Goal: Task Accomplishment & Management: Manage account settings

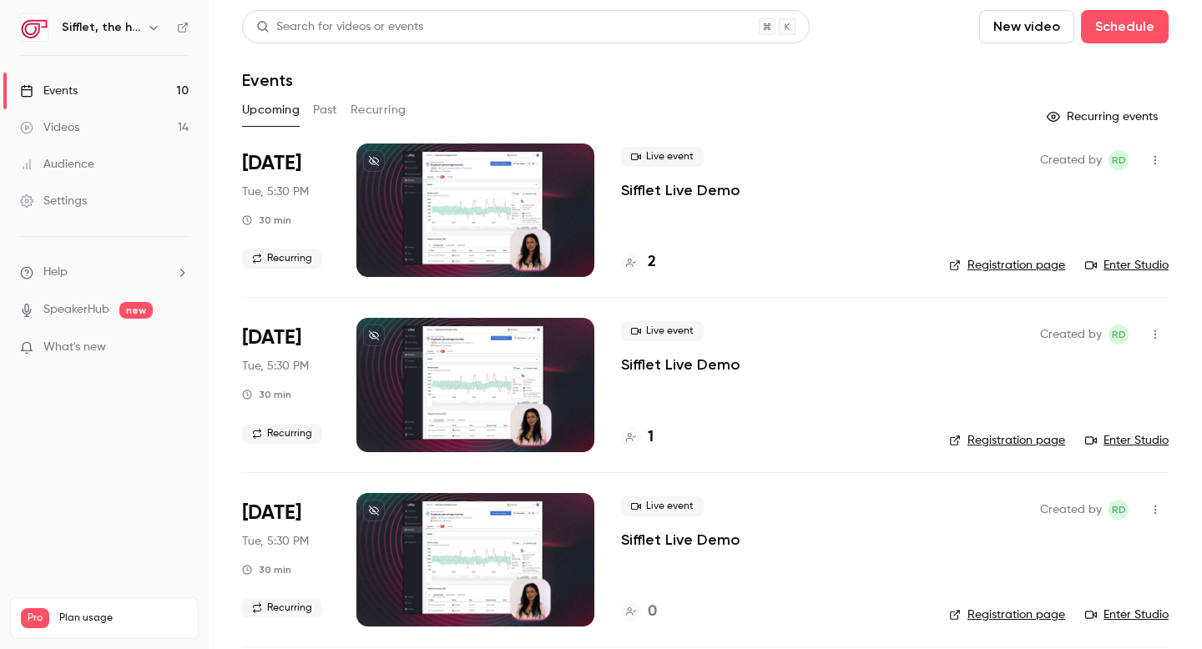
click at [655, 196] on p "Sifflet Live Demo" at bounding box center [680, 190] width 119 height 20
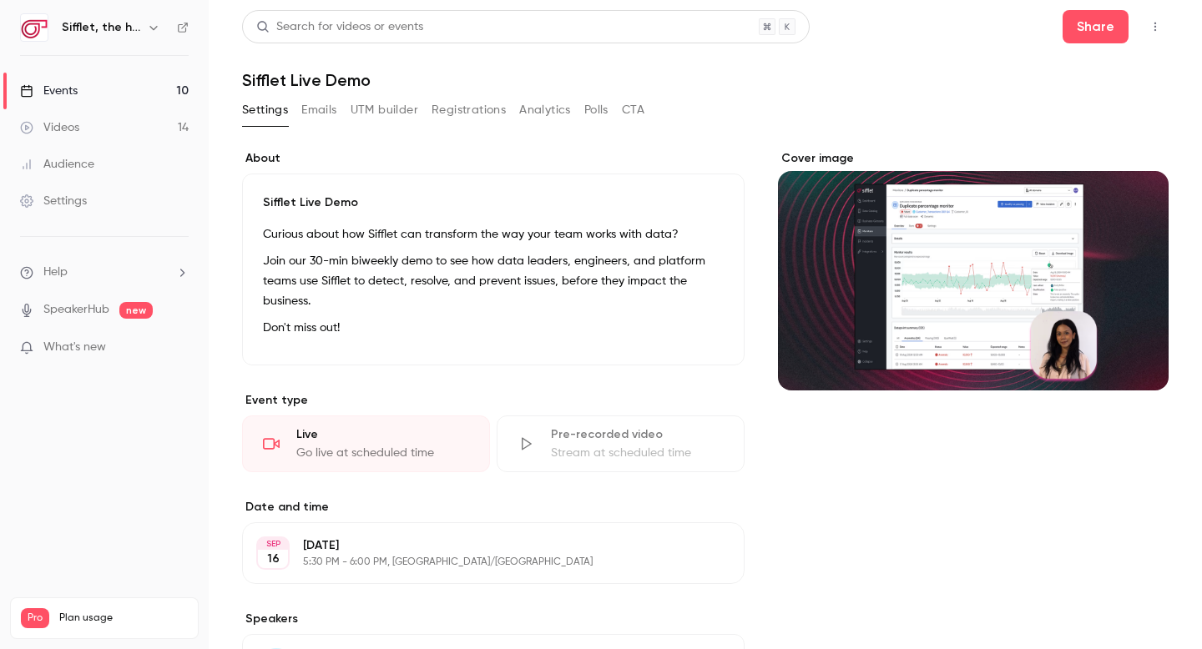
click at [1151, 30] on icon "button" at bounding box center [1154, 27] width 13 height 12
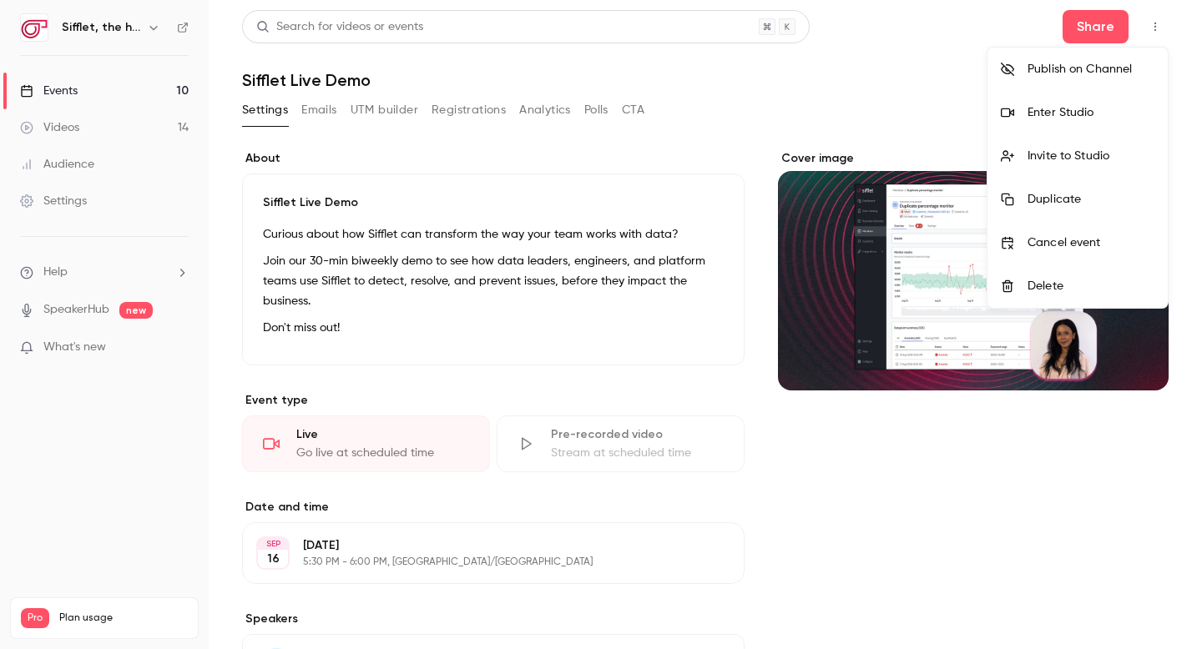
click at [1090, 149] on div "Invite to Studio" at bounding box center [1090, 156] width 127 height 17
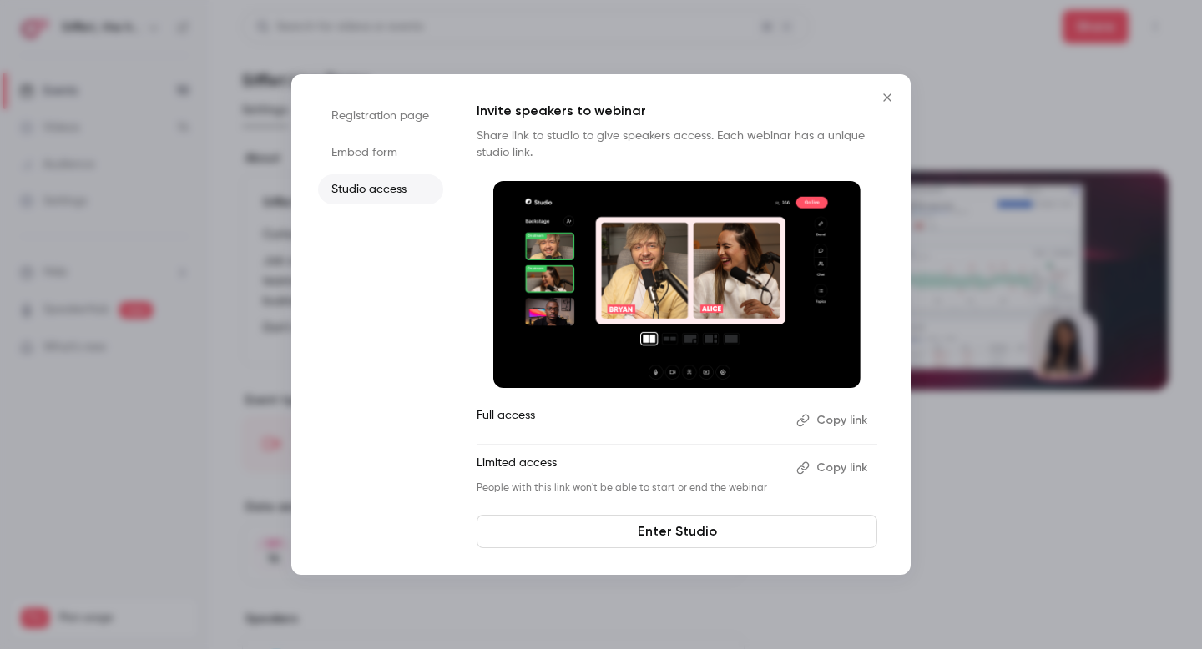
click at [823, 426] on button "Copy link" at bounding box center [833, 420] width 88 height 27
click at [889, 96] on icon "Close" at bounding box center [887, 97] width 20 height 13
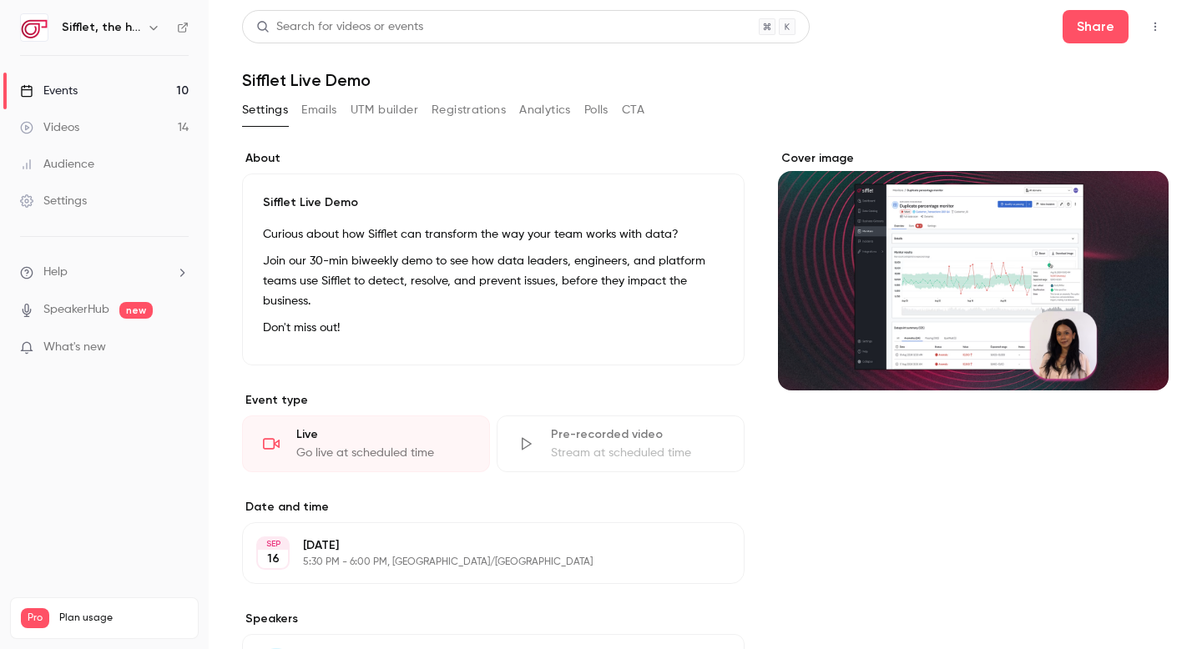
click at [144, 81] on link "Events 10" at bounding box center [104, 91] width 209 height 37
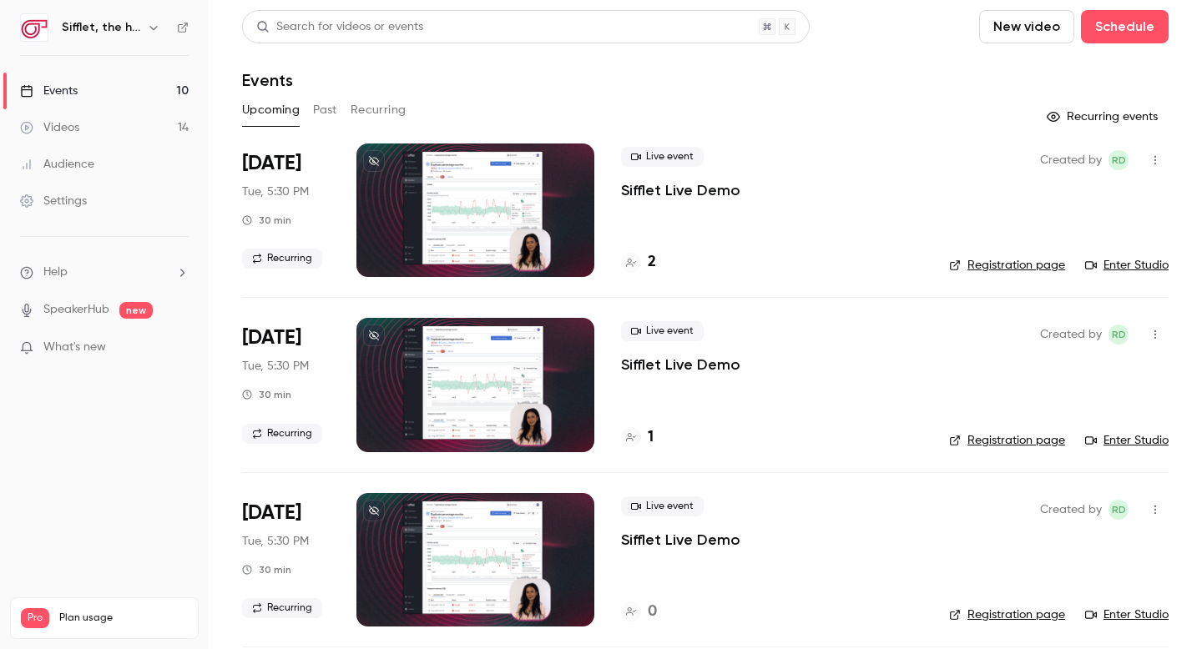
click at [668, 189] on p "Sifflet Live Demo" at bounding box center [680, 190] width 119 height 20
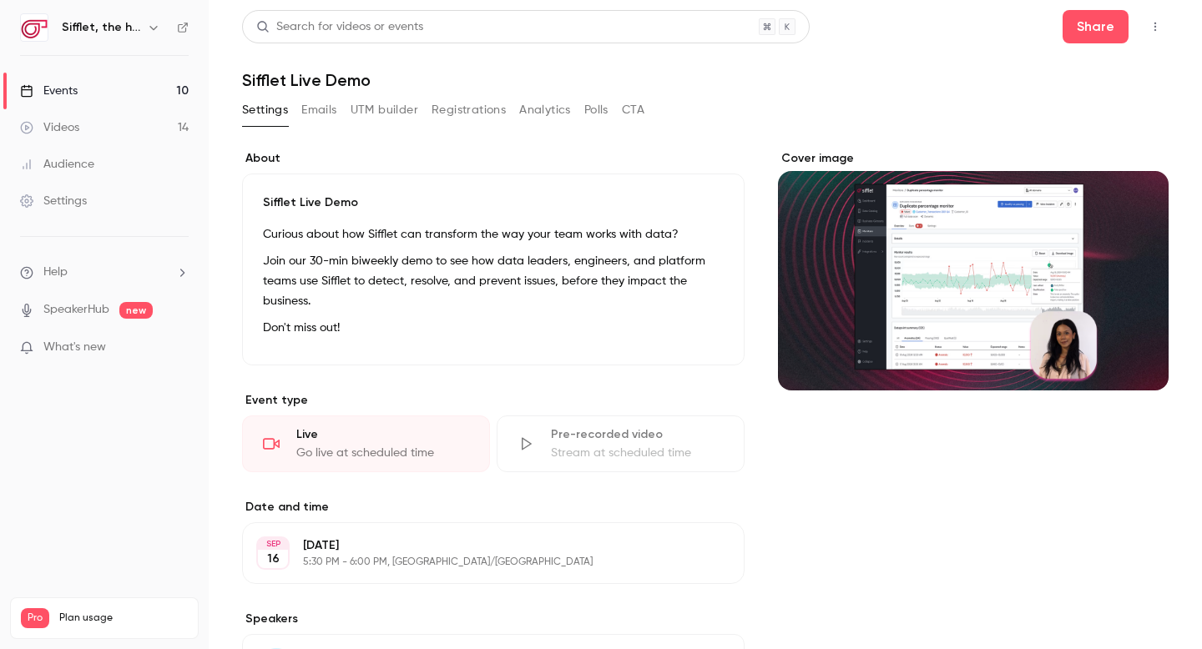
click at [462, 114] on button "Registrations" at bounding box center [468, 110] width 74 height 27
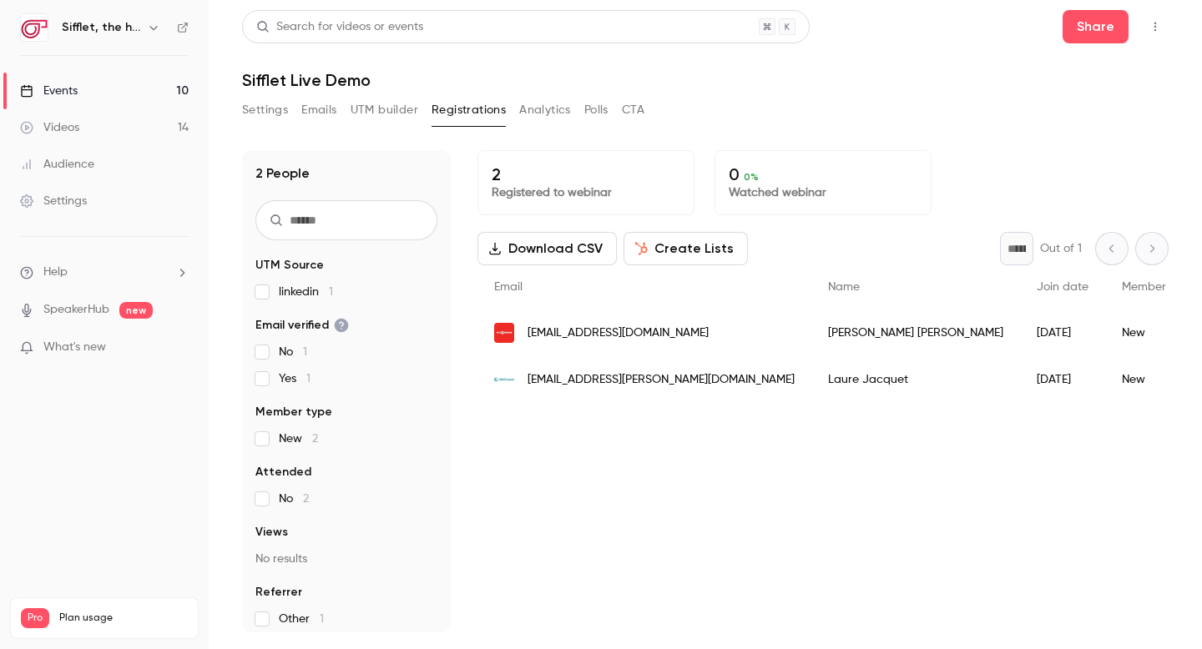
click at [380, 108] on button "UTM builder" at bounding box center [384, 110] width 68 height 27
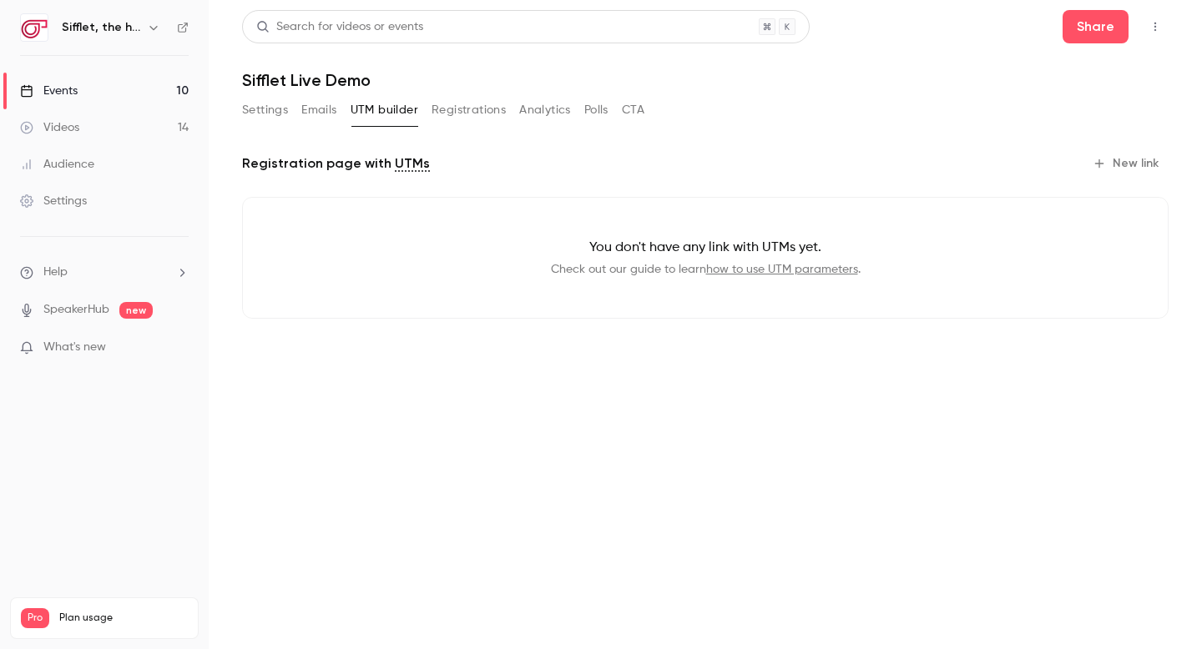
click at [322, 103] on button "Emails" at bounding box center [318, 110] width 35 height 27
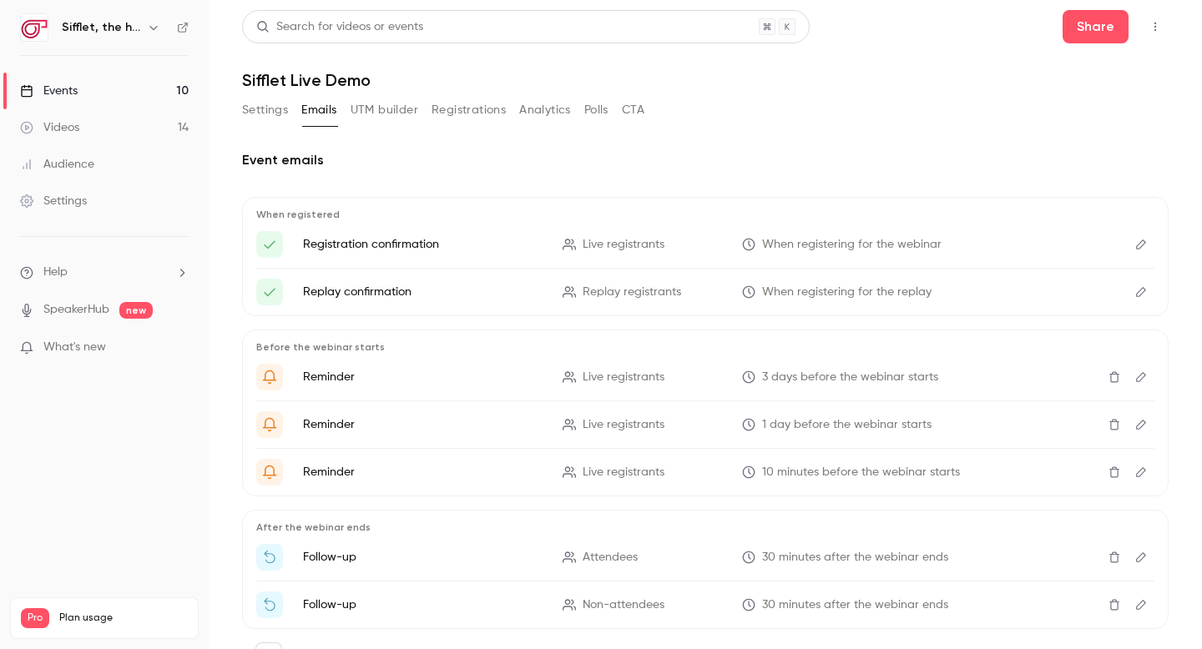
click at [280, 109] on button "Settings" at bounding box center [265, 110] width 46 height 27
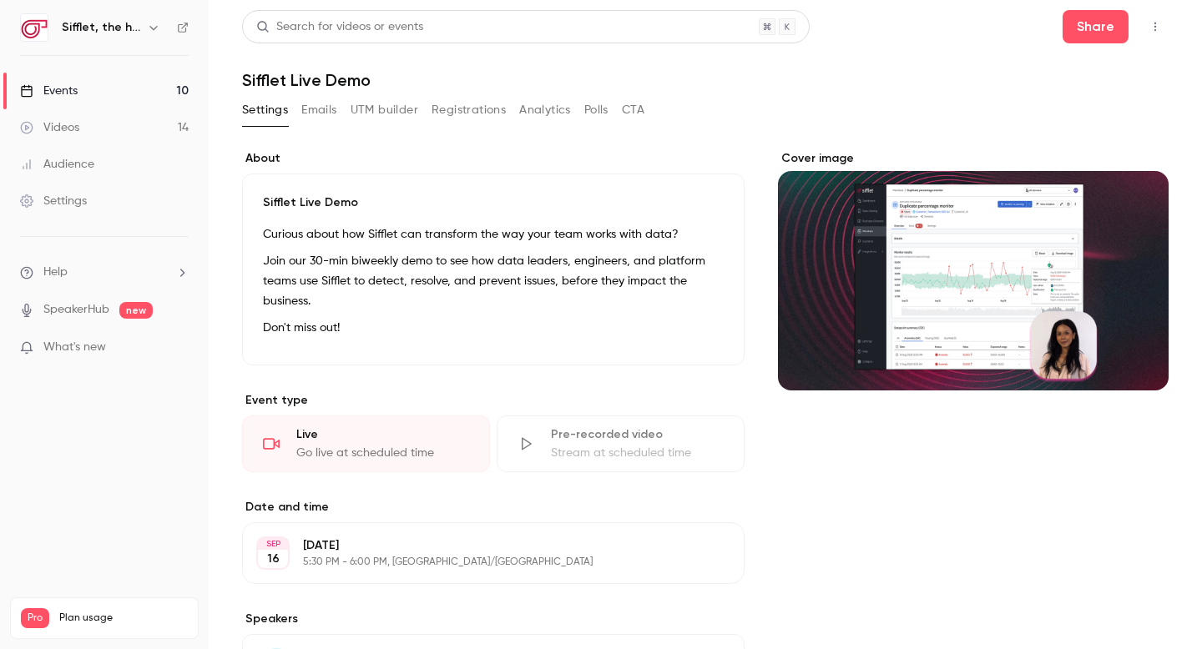
click at [471, 103] on button "Registrations" at bounding box center [468, 110] width 74 height 27
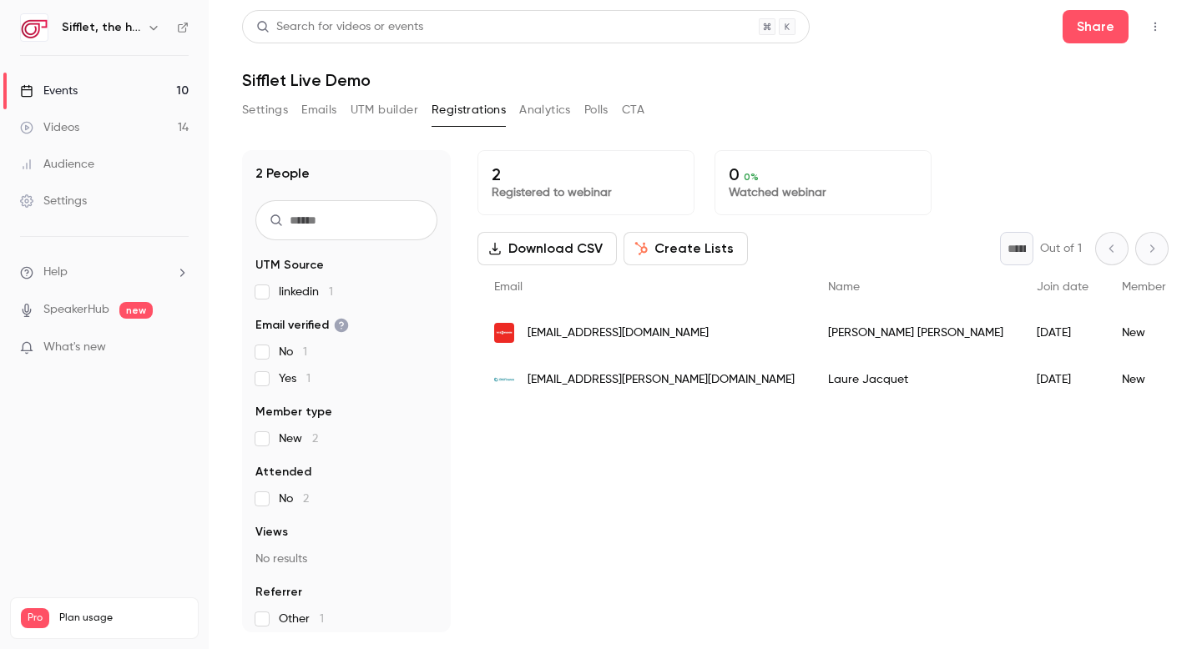
click at [1157, 26] on icon "button" at bounding box center [1154, 27] width 13 height 12
click at [891, 89] on div at bounding box center [601, 324] width 1202 height 649
click at [265, 108] on button "Settings" at bounding box center [265, 110] width 46 height 27
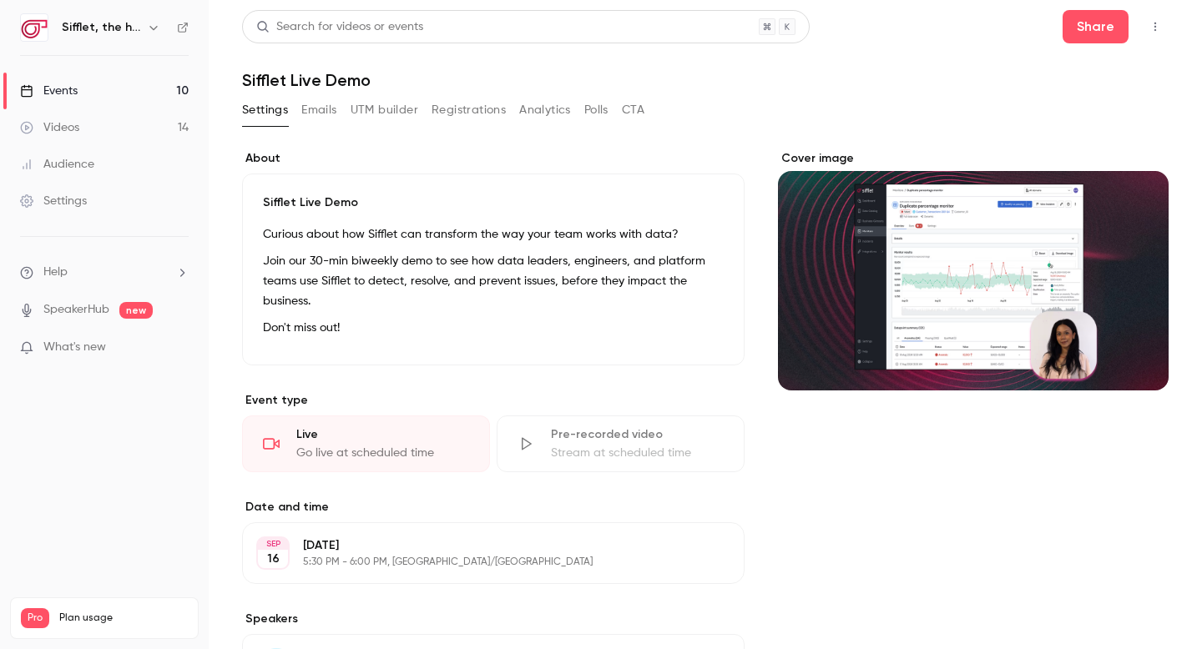
click at [143, 91] on link "Events 10" at bounding box center [104, 91] width 209 height 37
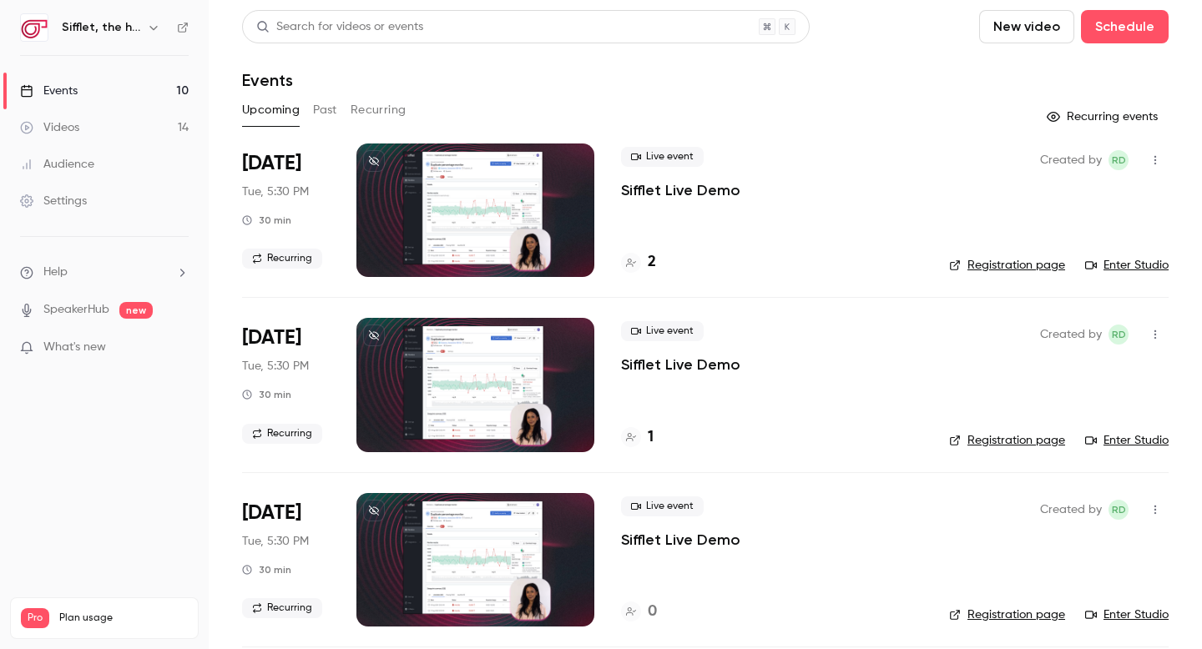
click at [990, 265] on link "Registration page" at bounding box center [1007, 265] width 116 height 17
click at [387, 108] on button "Recurring" at bounding box center [378, 110] width 56 height 27
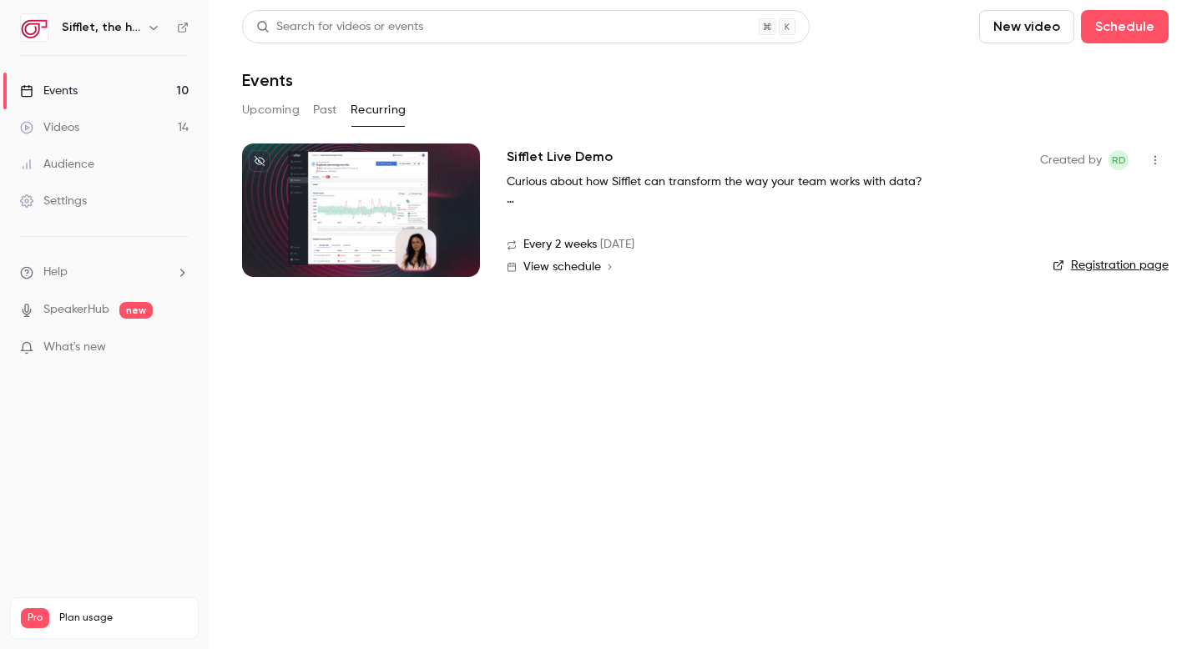
click at [549, 153] on h2 "Sifflet Live Demo" at bounding box center [559, 157] width 106 height 20
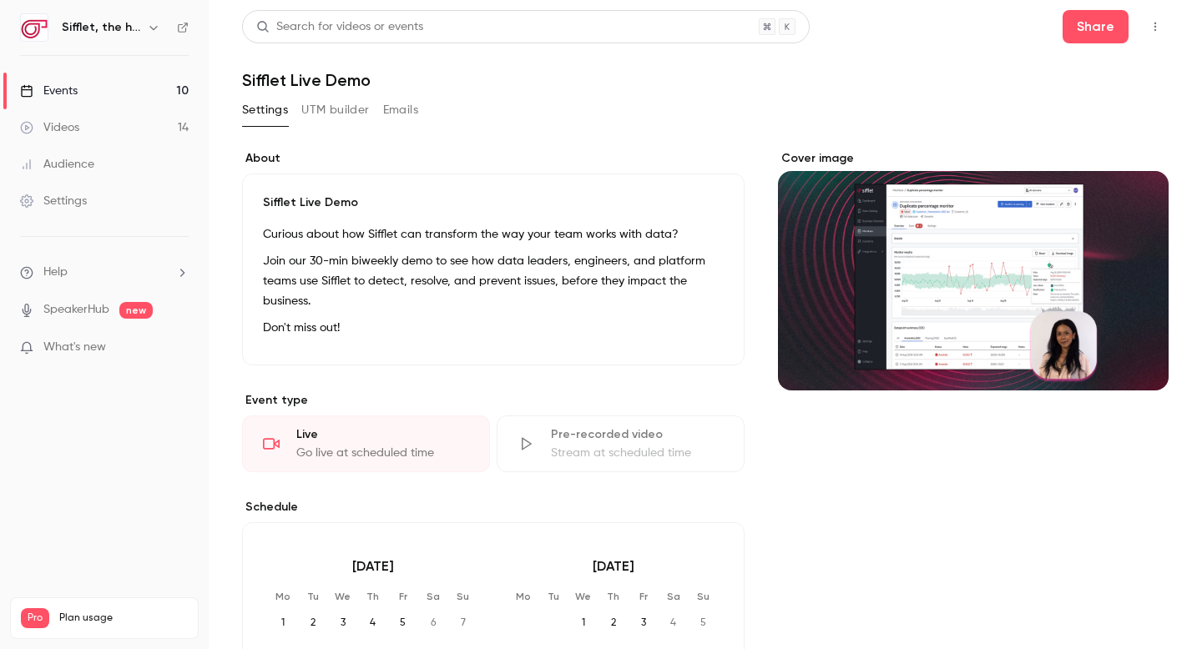
click at [332, 103] on button "UTM builder" at bounding box center [335, 110] width 68 height 27
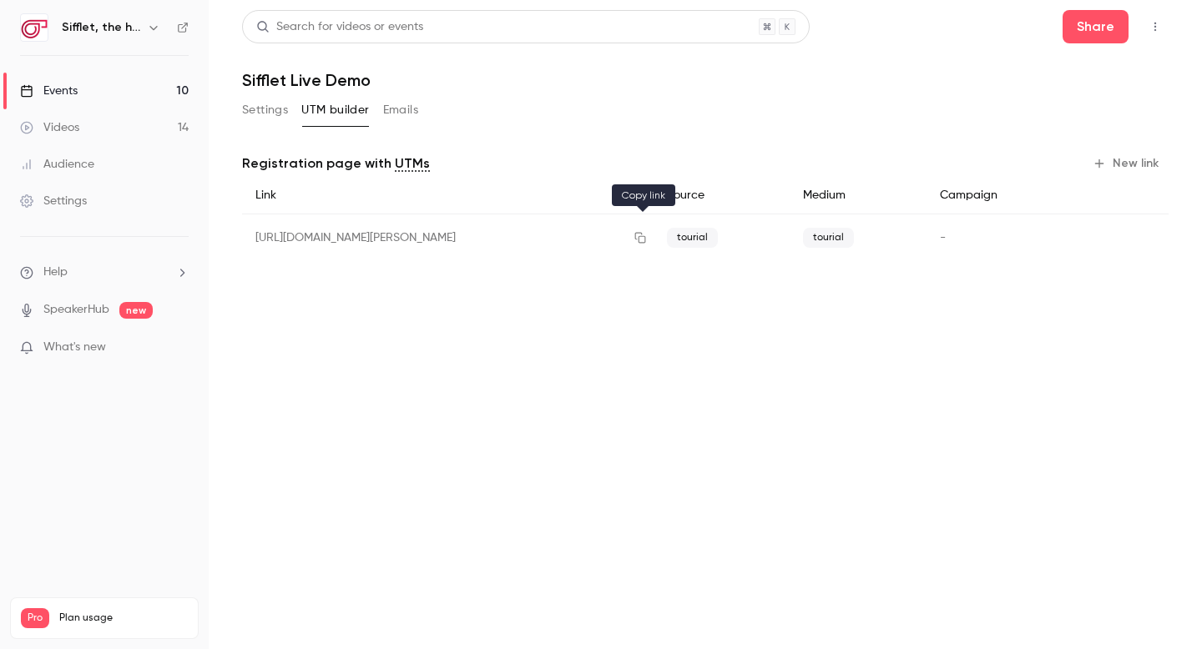
click at [637, 239] on icon "button" at bounding box center [639, 238] width 13 height 12
click at [265, 109] on button "Settings" at bounding box center [265, 110] width 46 height 27
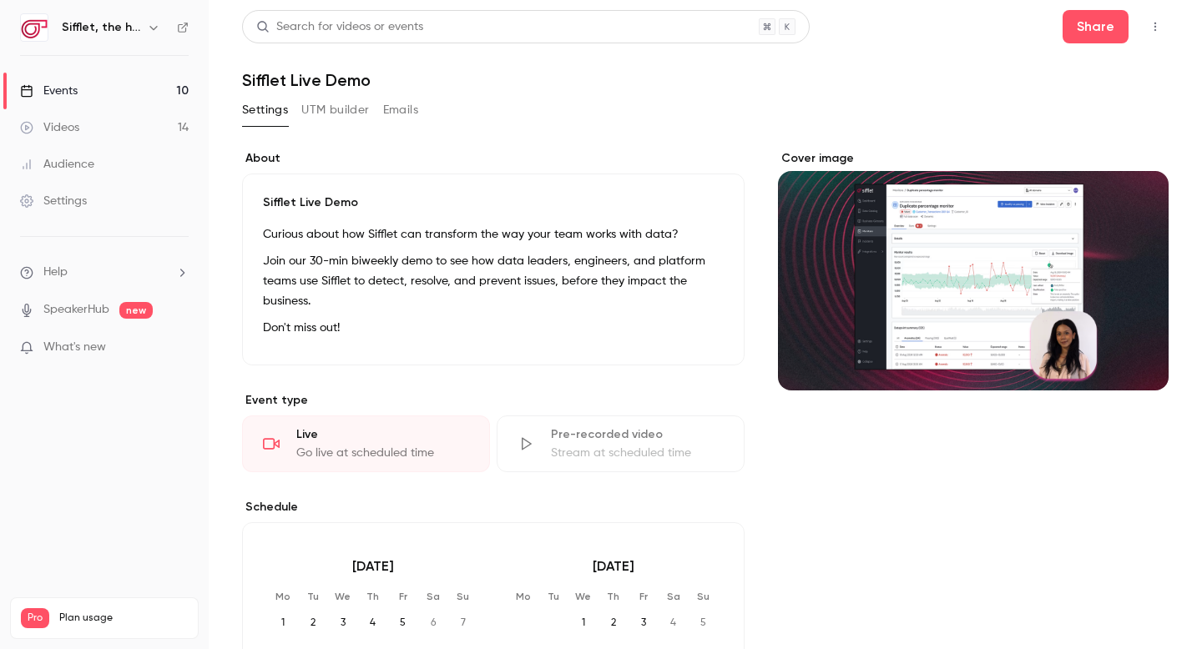
click at [347, 302] on p "Join our 30-min biweekly demo to see how data leaders, engineers, and platform …" at bounding box center [493, 281] width 461 height 60
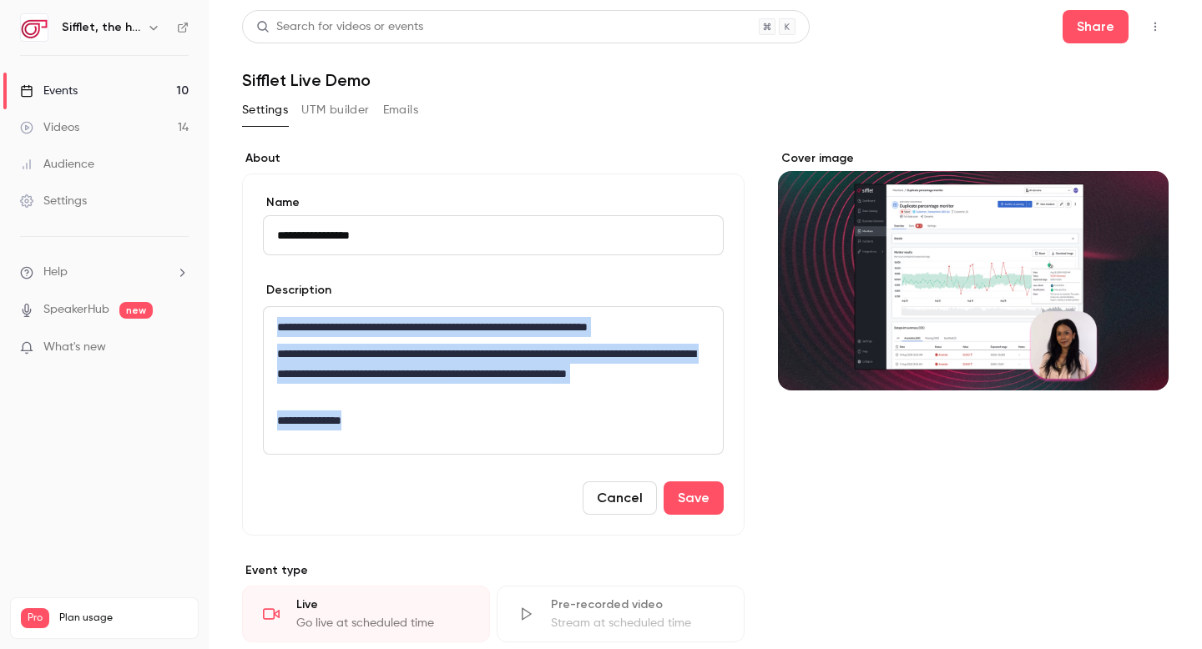
drag, startPoint x: 383, startPoint y: 426, endPoint x: 265, endPoint y: 330, distance: 152.3
click at [265, 330] on div "**********" at bounding box center [493, 380] width 459 height 147
copy div "**********"
